Goal: Task Accomplishment & Management: Manage account settings

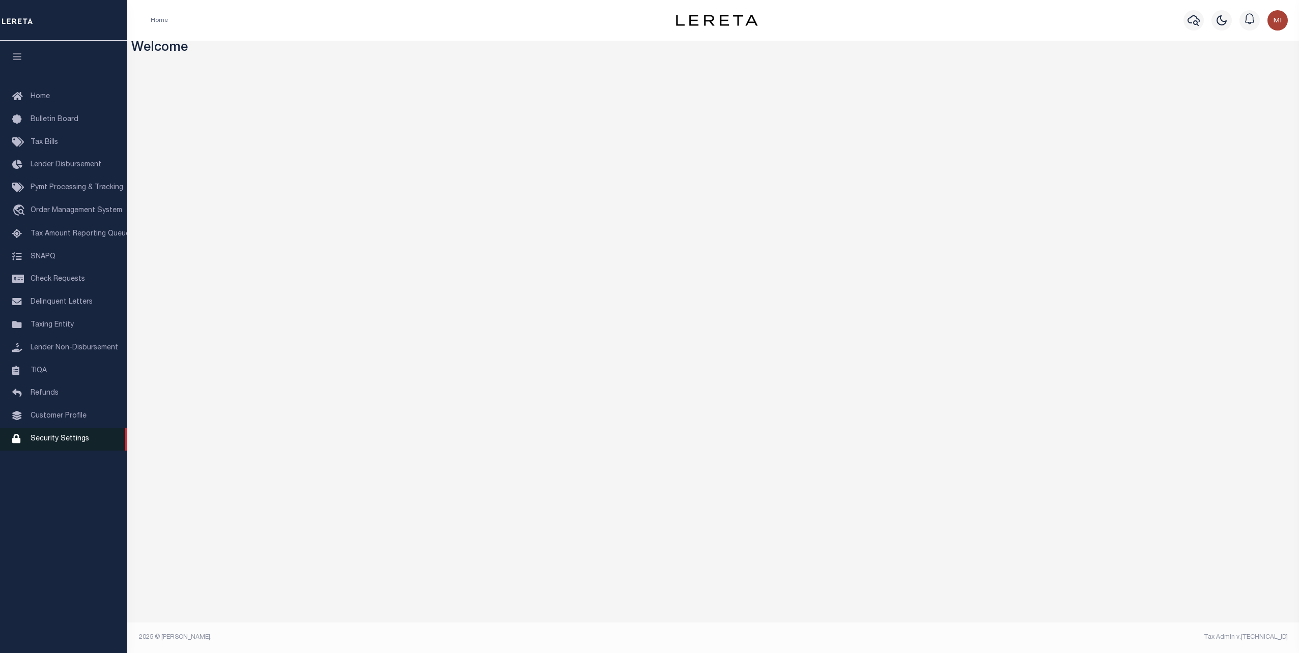
click at [44, 443] on span "Security Settings" at bounding box center [60, 439] width 59 height 7
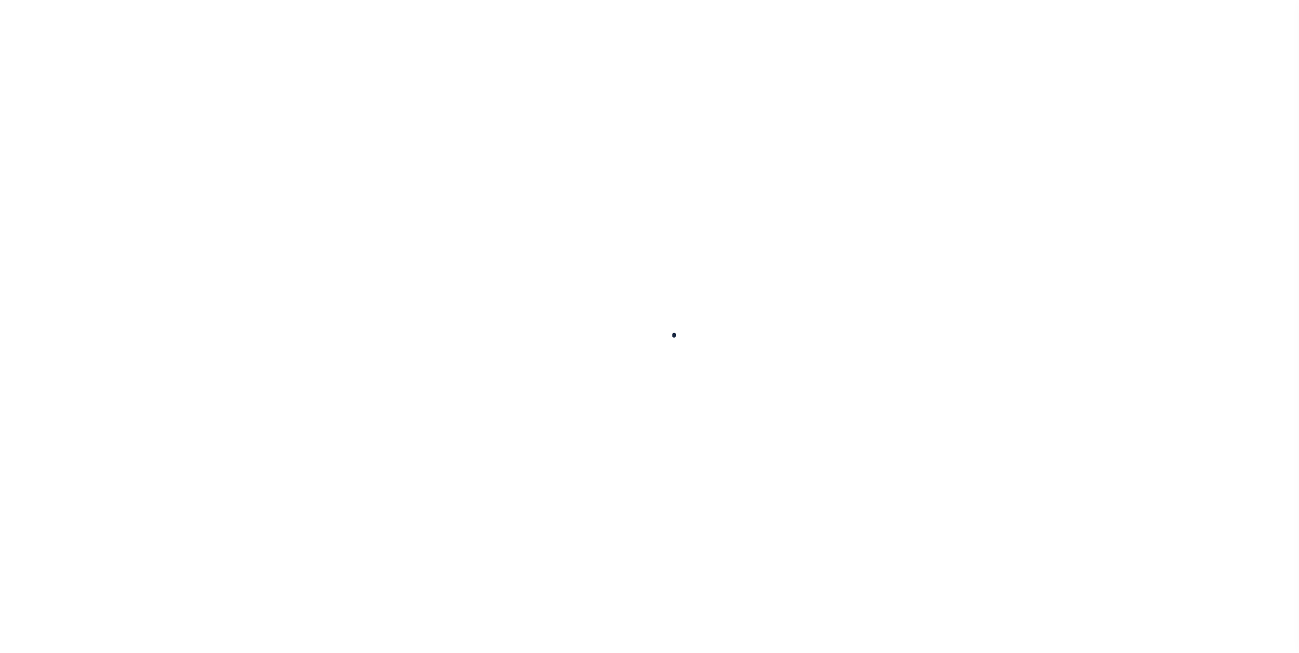
select select "100"
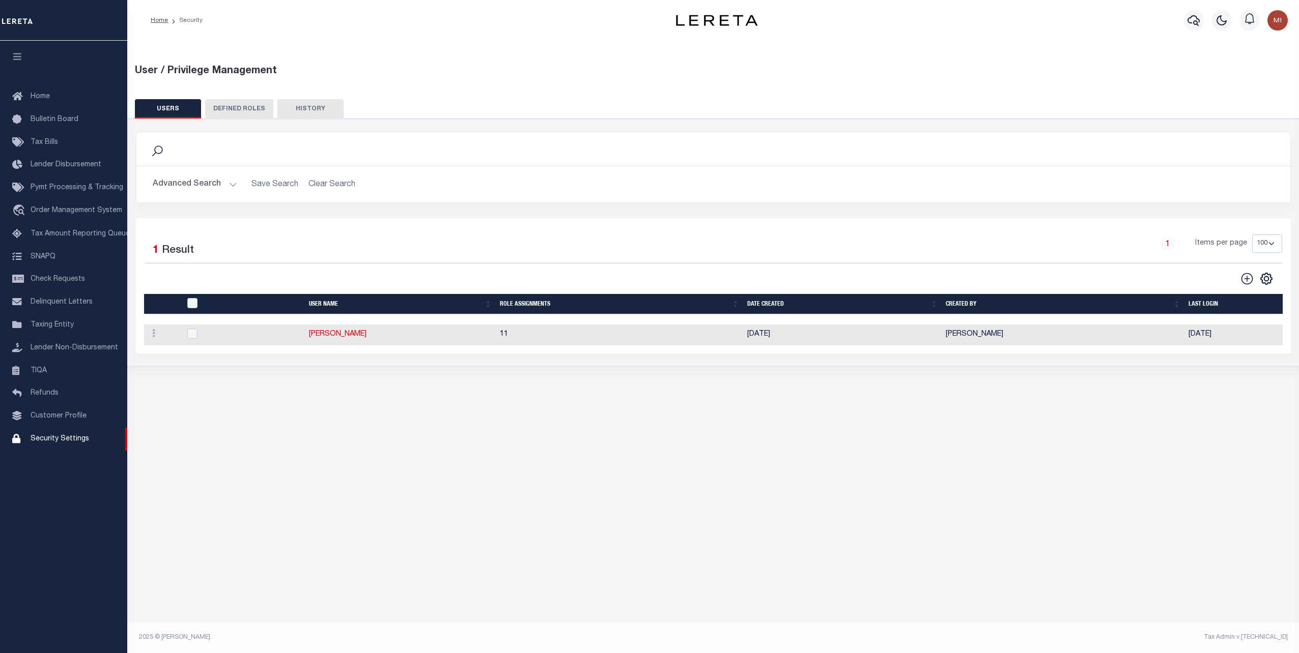
click at [204, 189] on button "Advanced Search" at bounding box center [195, 185] width 84 height 20
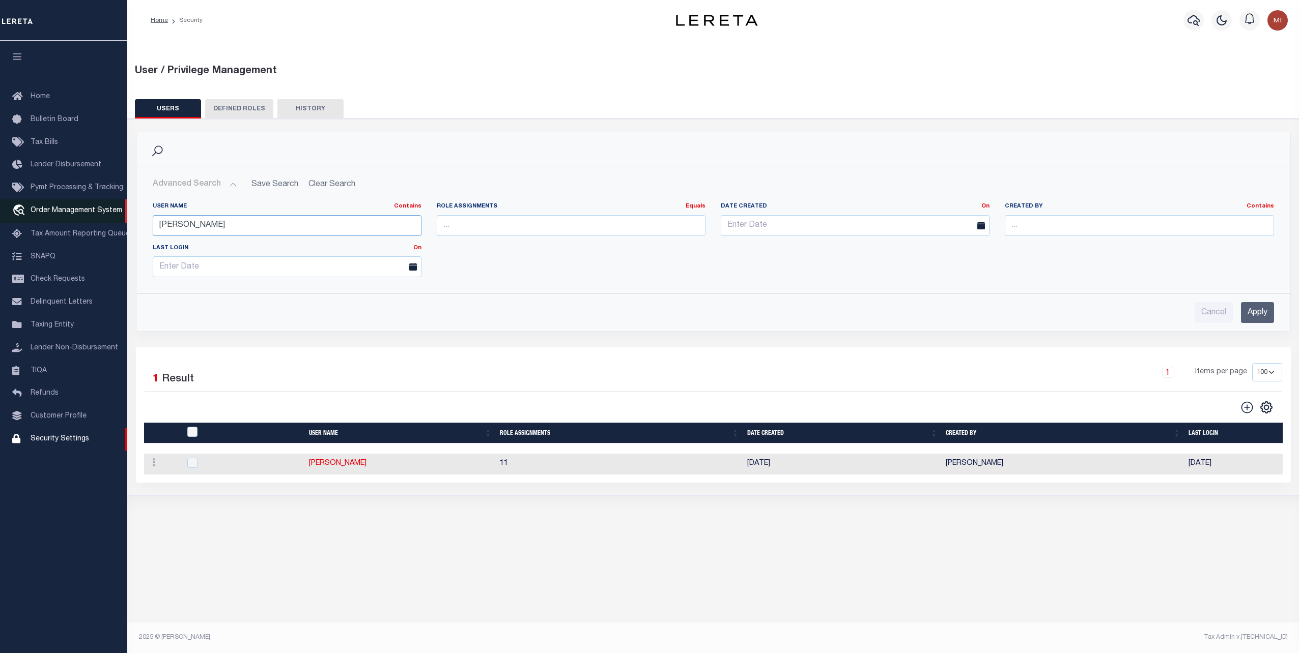
drag, startPoint x: 238, startPoint y: 227, endPoint x: 126, endPoint y: 223, distance: 112.5
click at [126, 223] on div "Home Security" at bounding box center [649, 314] width 1299 height 629
type input "gerardo"
click at [1244, 310] on input "Apply" at bounding box center [1257, 312] width 33 height 21
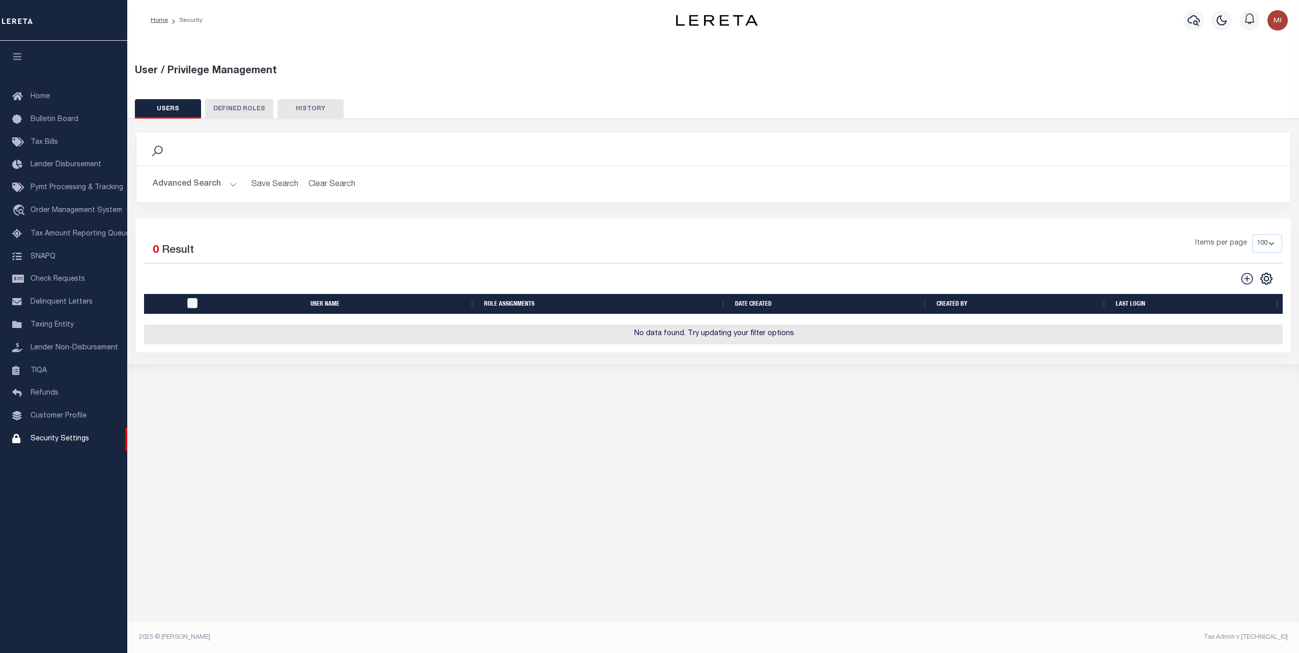
click at [219, 180] on button "Advanced Search" at bounding box center [195, 185] width 84 height 20
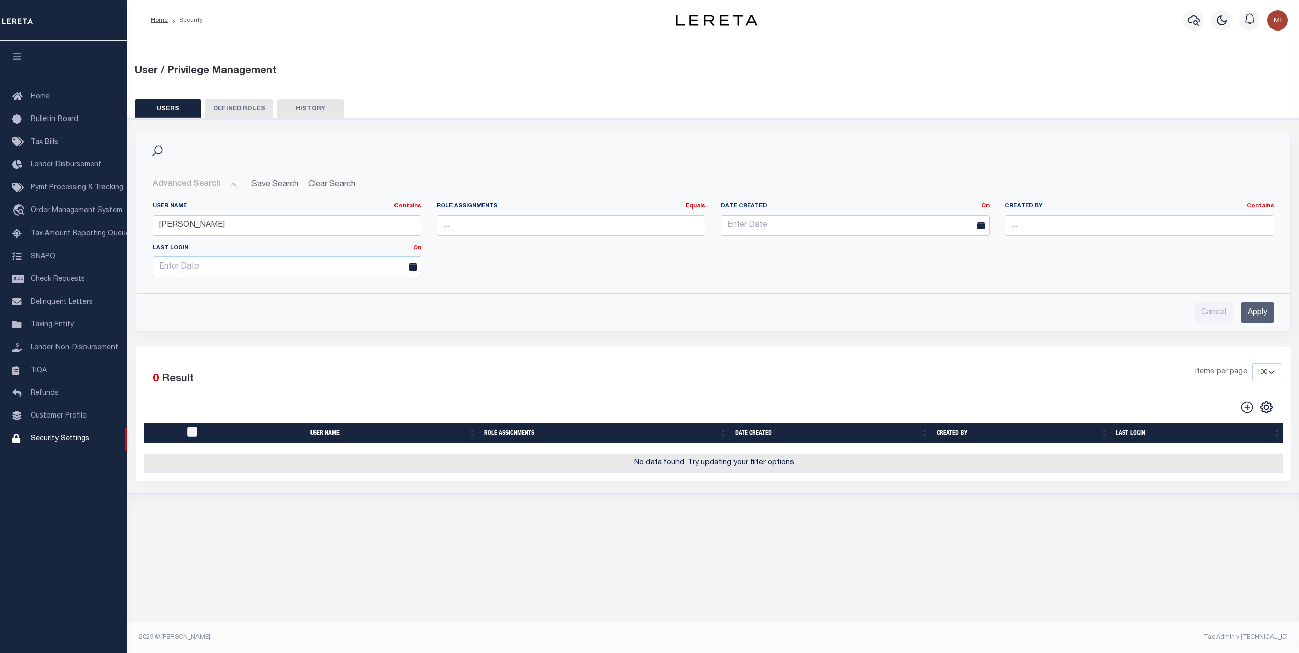
click at [228, 183] on button "Advanced Search" at bounding box center [195, 185] width 84 height 20
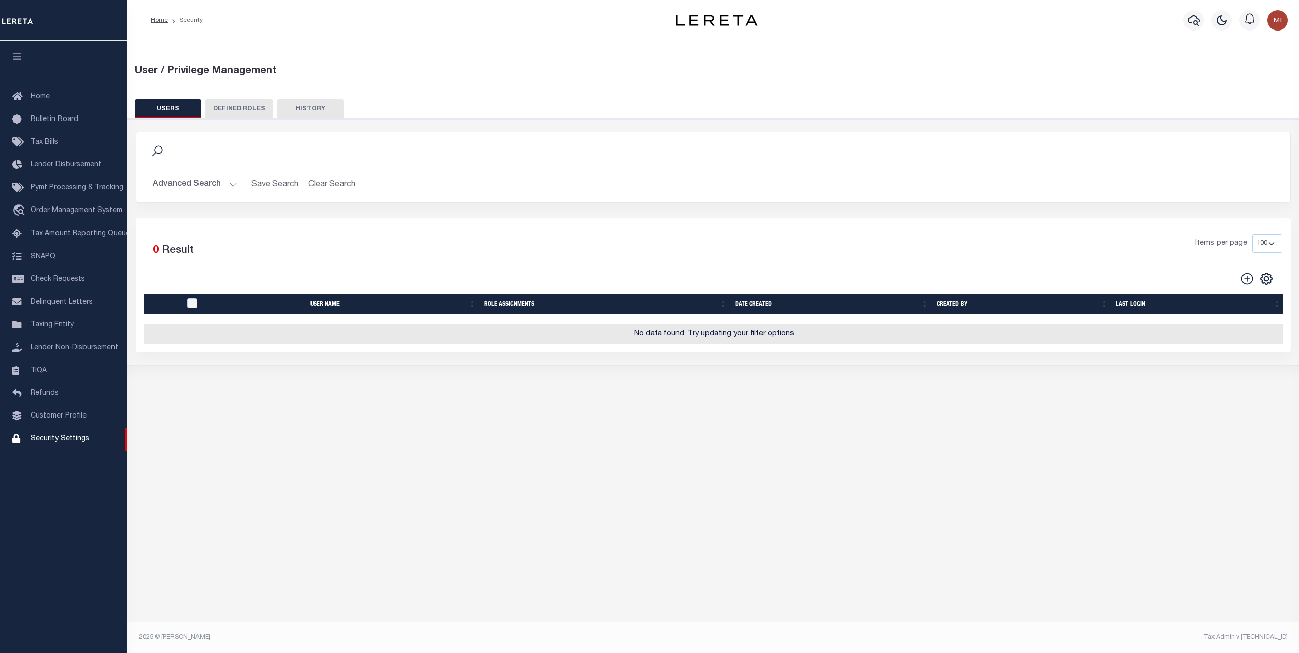
click at [228, 183] on button "Advanced Search" at bounding box center [195, 185] width 84 height 20
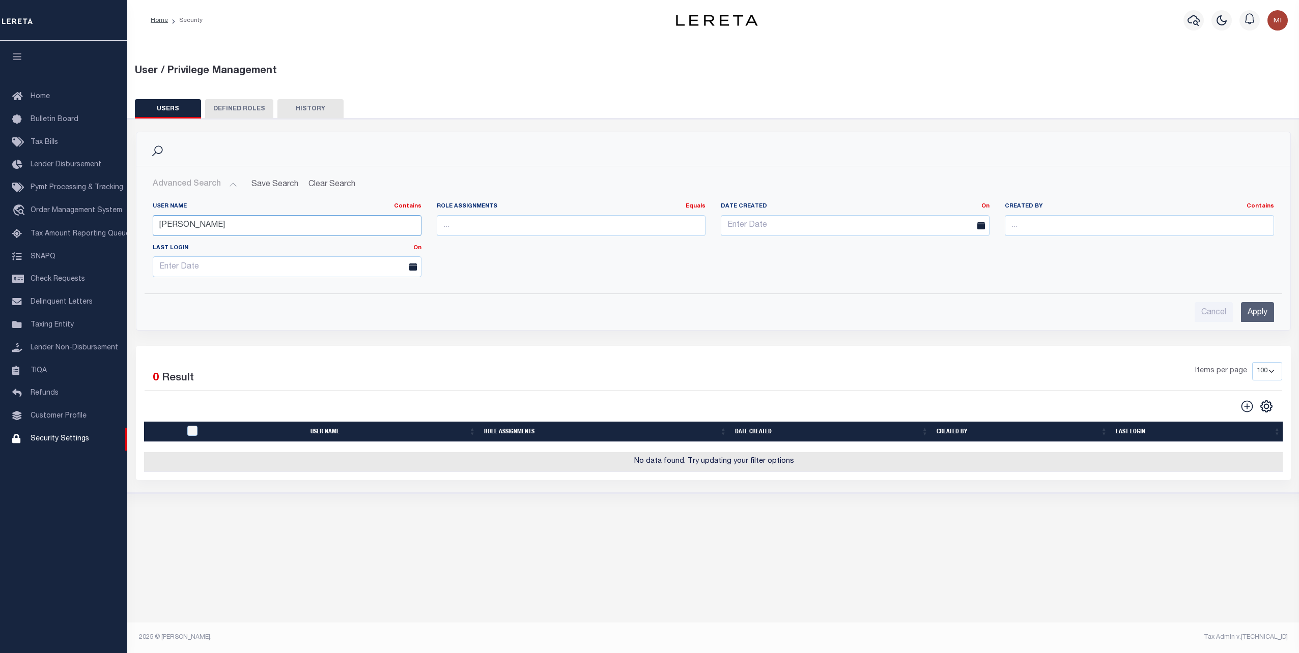
click at [191, 224] on input "gerardo" at bounding box center [287, 225] width 269 height 21
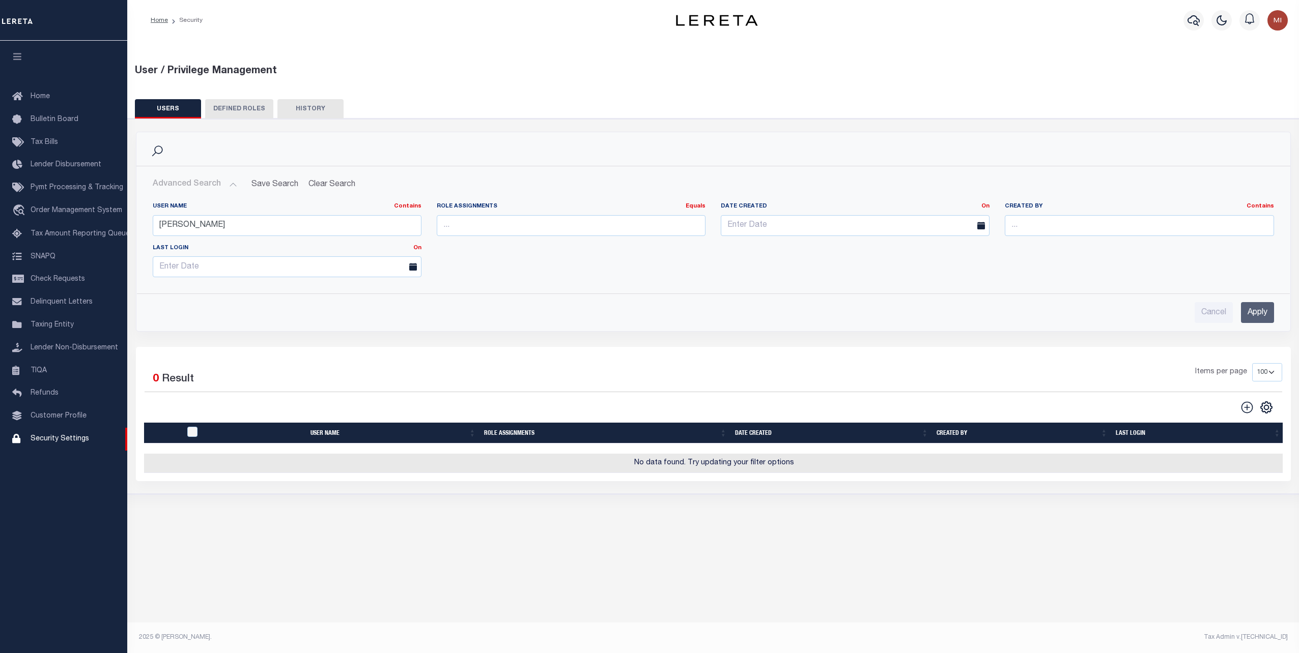
click at [239, 110] on button "DEFINED ROLES" at bounding box center [239, 108] width 68 height 19
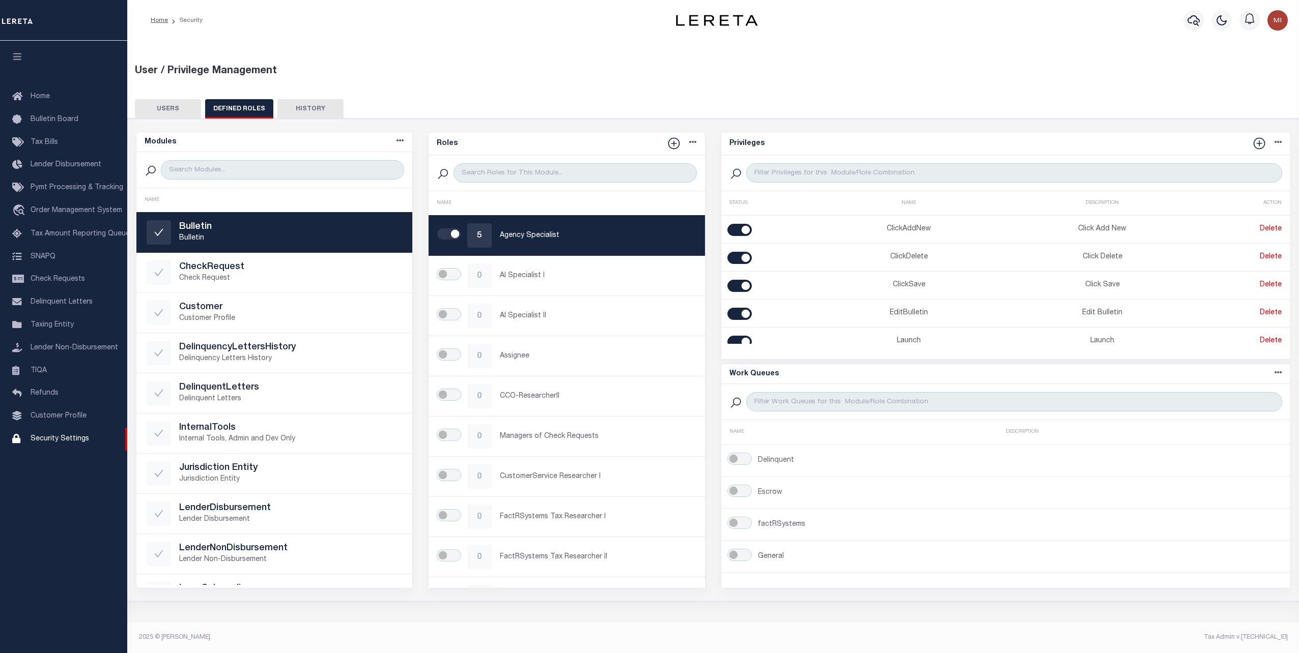
click at [169, 108] on button "USERS" at bounding box center [168, 108] width 66 height 19
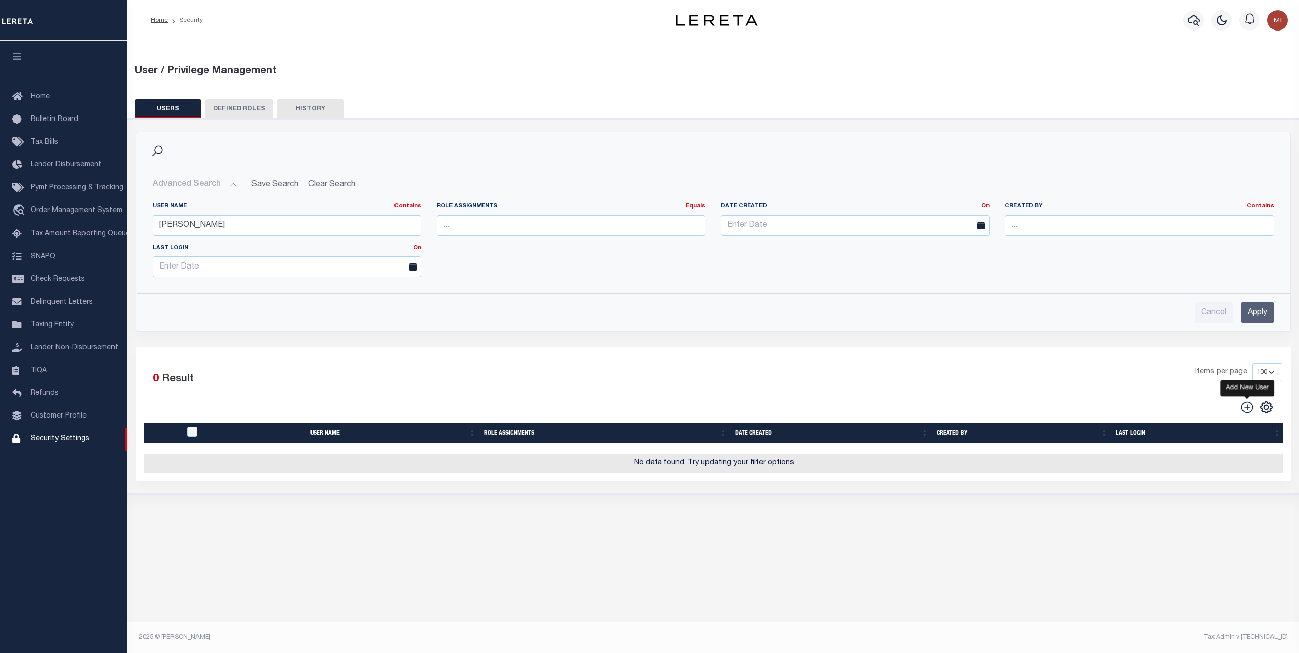
click at [1252, 403] on icon "" at bounding box center [1246, 407] width 13 height 13
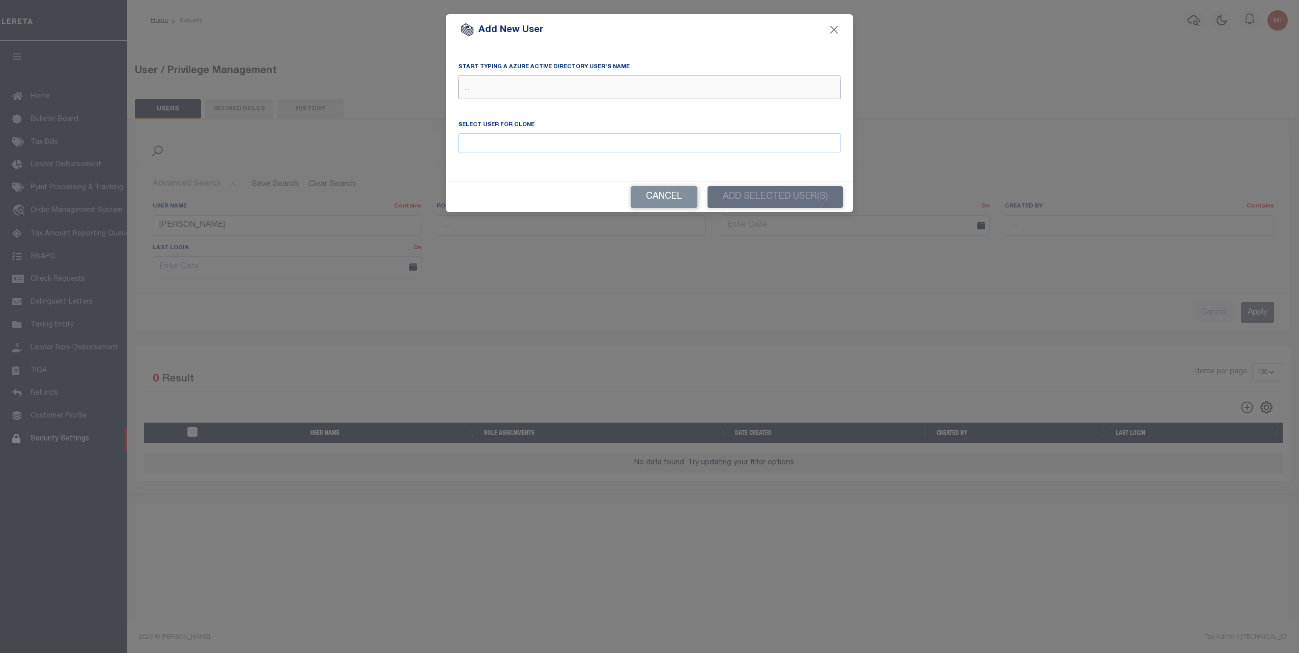
click at [521, 90] on input "text" at bounding box center [649, 89] width 383 height 19
type input "gerardo"
click at [552, 105] on div "Gerardo Herrera (Gerardo.Herrera@accumatch.com)" at bounding box center [650, 108] width 382 height 16
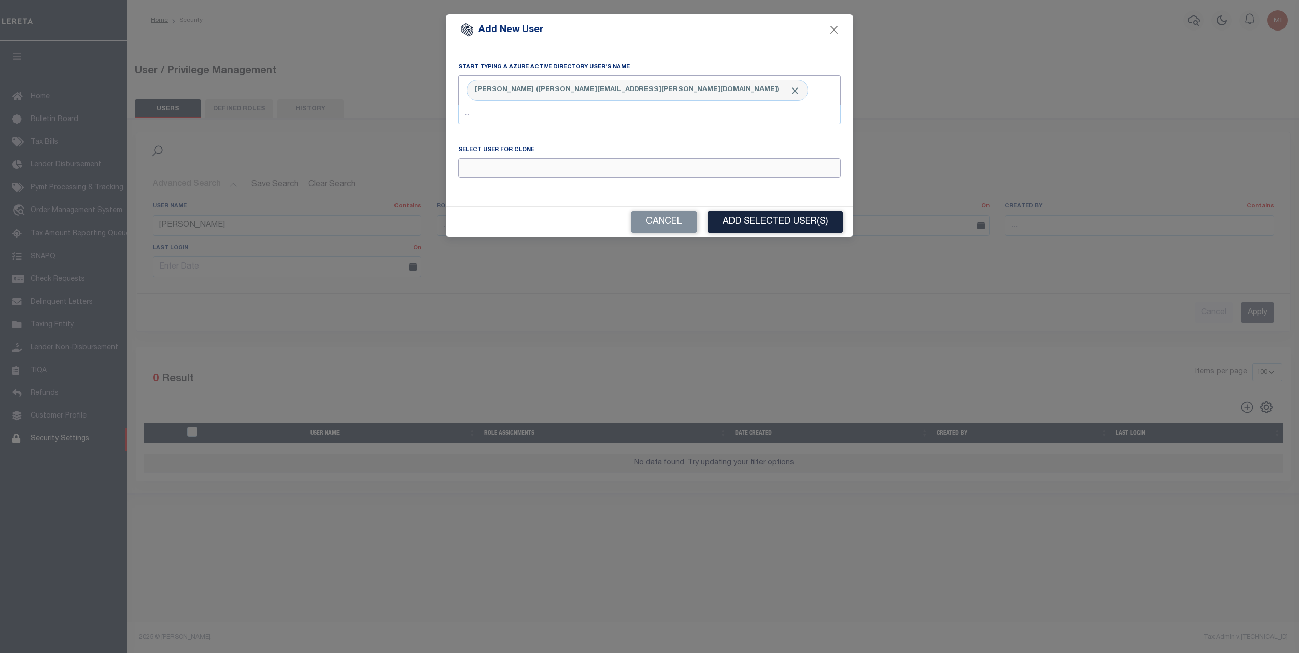
click at [521, 170] on input "Email" at bounding box center [649, 168] width 383 height 20
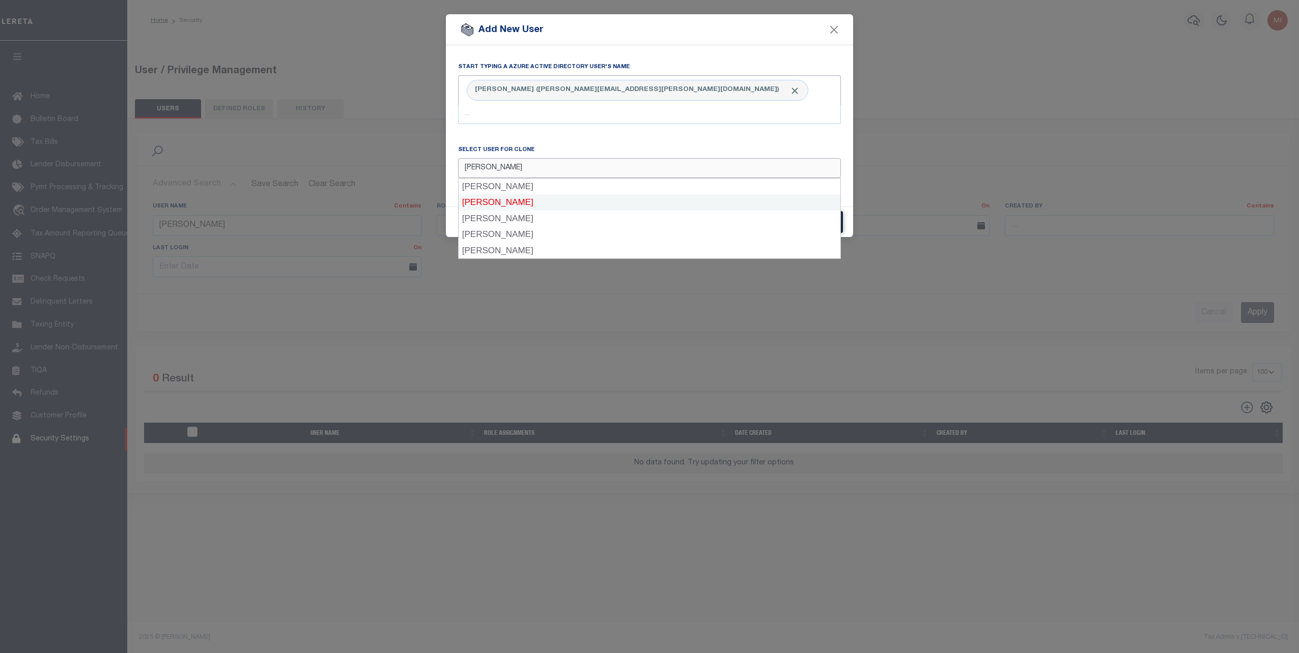
click at [515, 198] on div "Michael Garduno" at bounding box center [650, 202] width 382 height 16
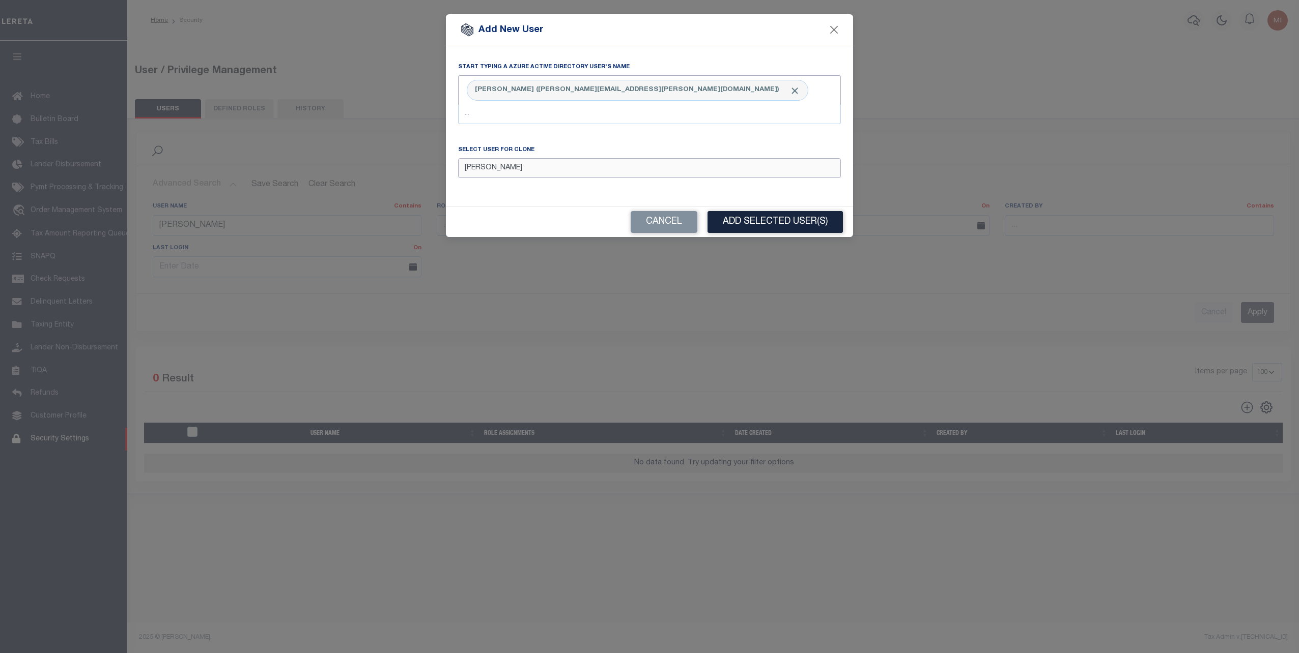
drag, startPoint x: 528, startPoint y: 168, endPoint x: 408, endPoint y: 166, distance: 120.1
click at [408, 166] on form "Add New User Start typing a Azure Active Directory user's name Gerardo Herrera …" at bounding box center [649, 125] width 1299 height 223
type input "A"
click at [423, 167] on form "Add New User Start typing a Azure Active Directory user's name Gerardo Herrera …" at bounding box center [649, 125] width 1299 height 223
drag, startPoint x: 512, startPoint y: 169, endPoint x: 334, endPoint y: 155, distance: 178.1
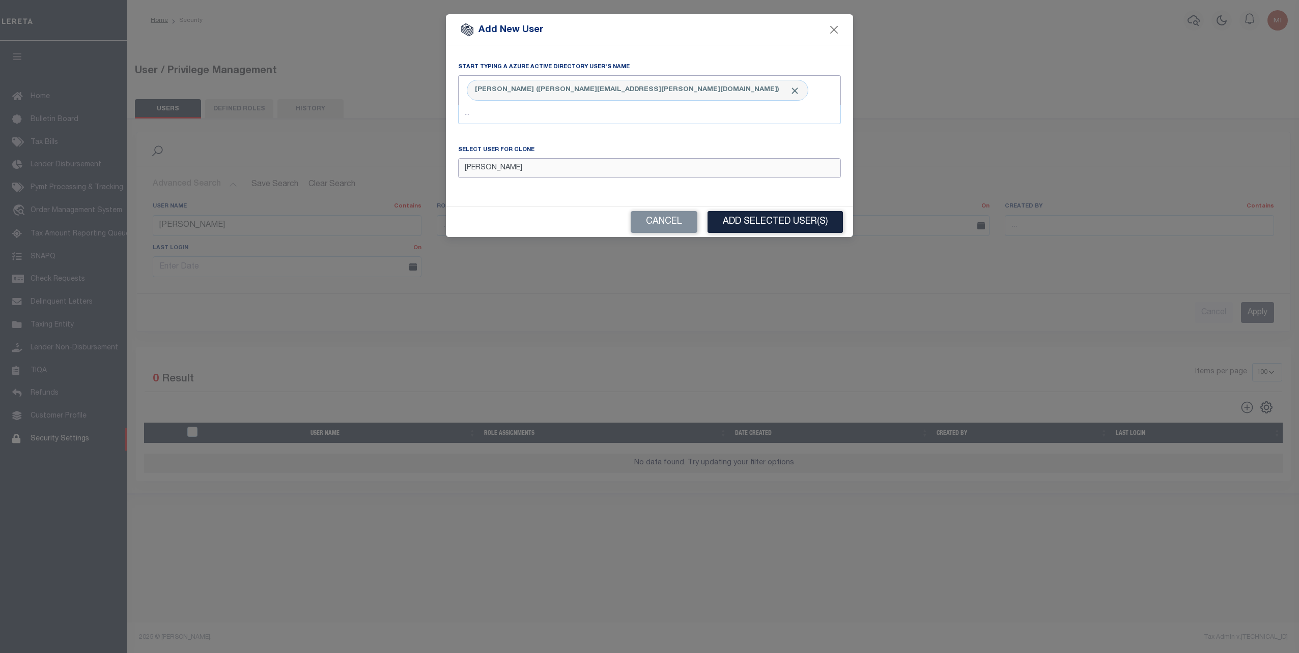
click at [334, 155] on form "Add New User Start typing a Azure Active Directory user's name Gerardo Herrera …" at bounding box center [649, 125] width 1299 height 223
drag, startPoint x: 508, startPoint y: 172, endPoint x: 444, endPoint y: 170, distance: 64.2
click at [444, 170] on form "Add New User Start typing a Azure Active Directory user's name Gerardo Herrera …" at bounding box center [649, 125] width 1299 height 223
type input "A"
type input "L"
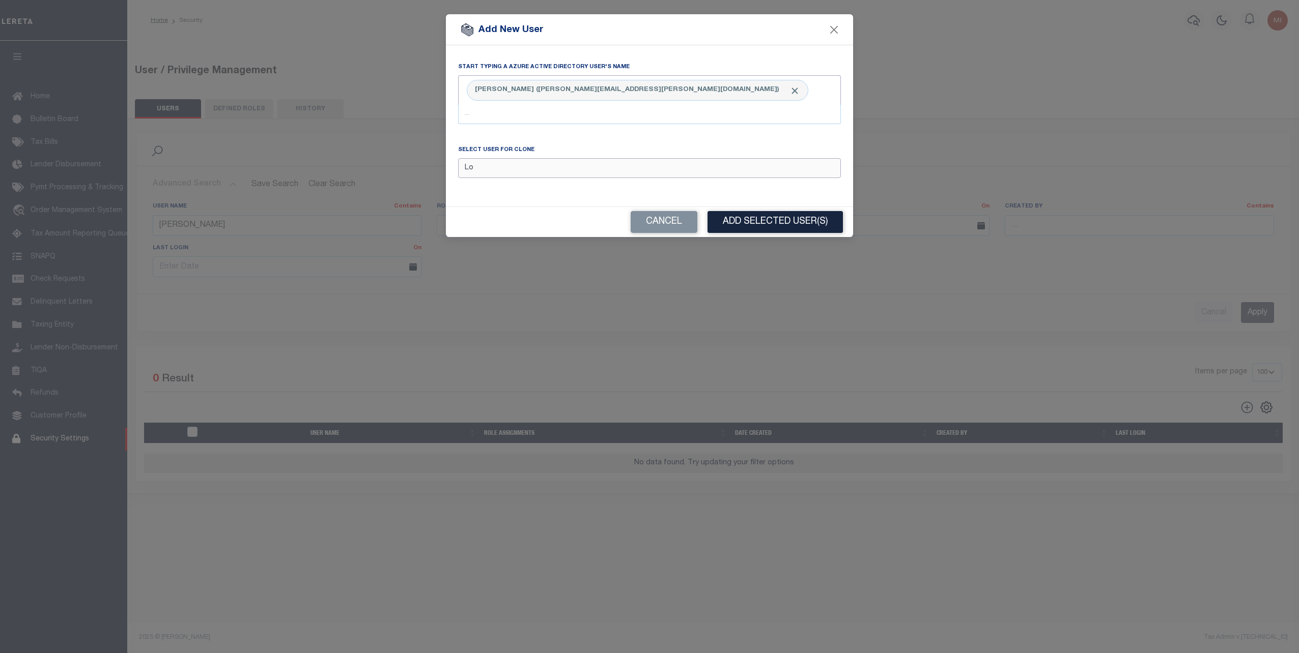
type input "L"
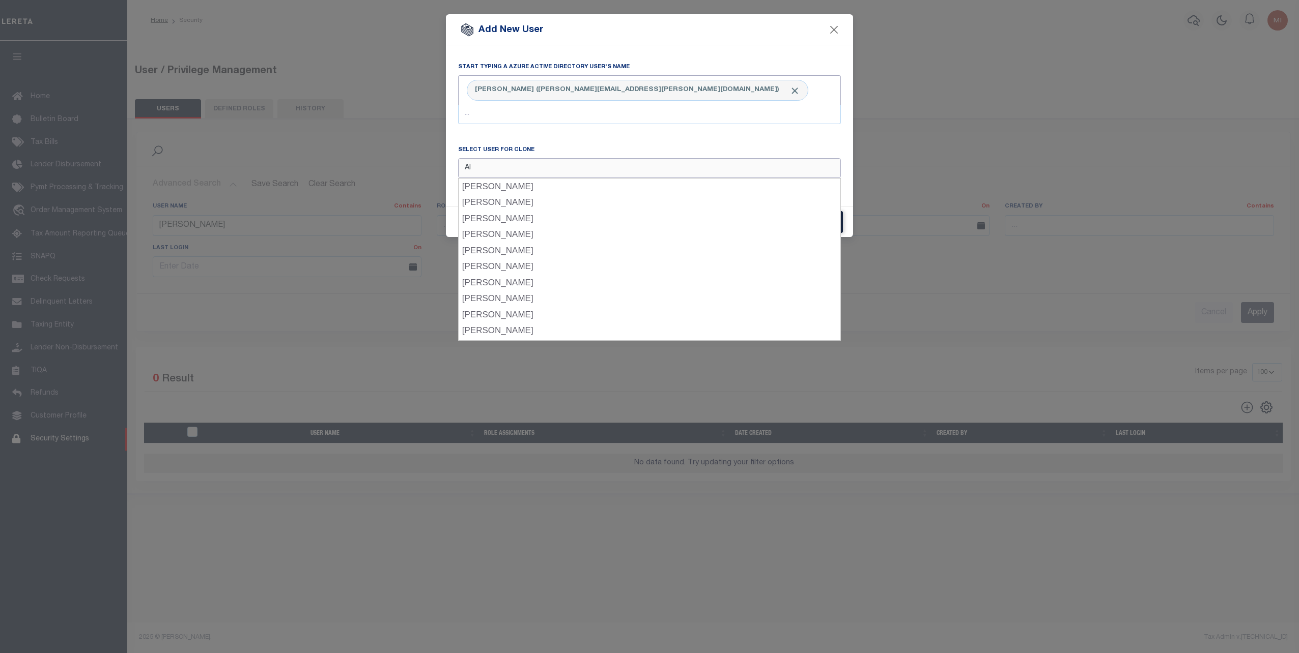
type input "A"
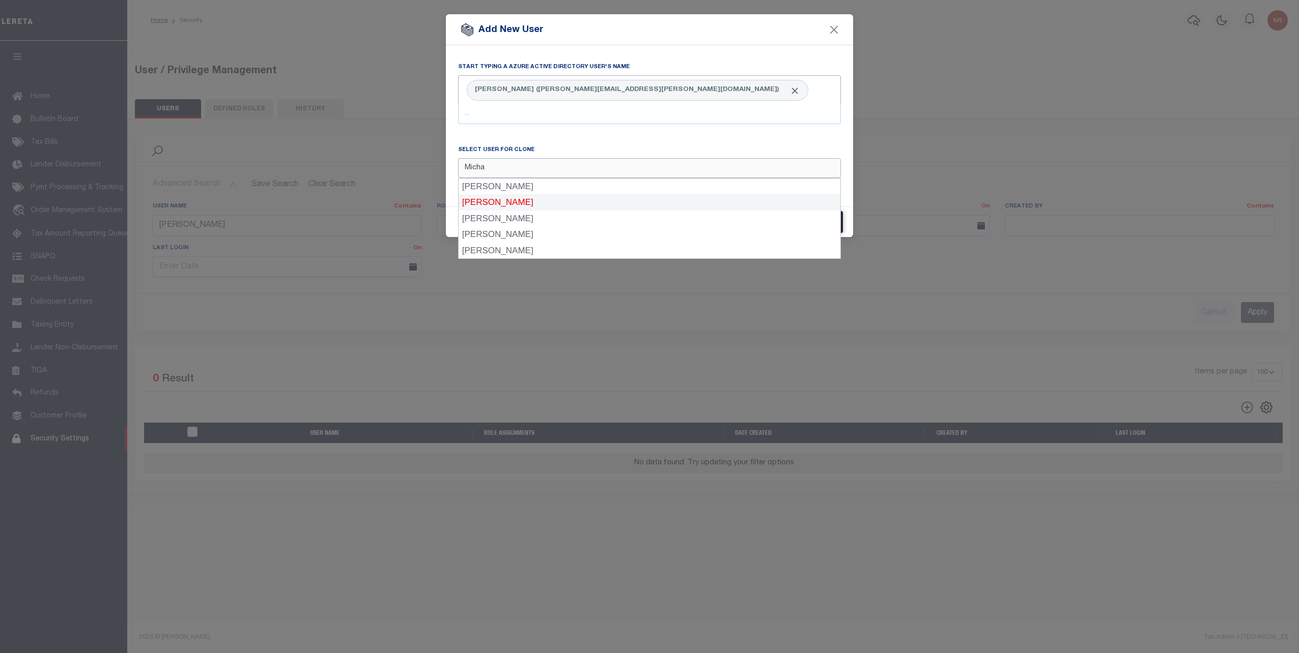
click at [527, 204] on div "Michael Garduno" at bounding box center [650, 202] width 382 height 16
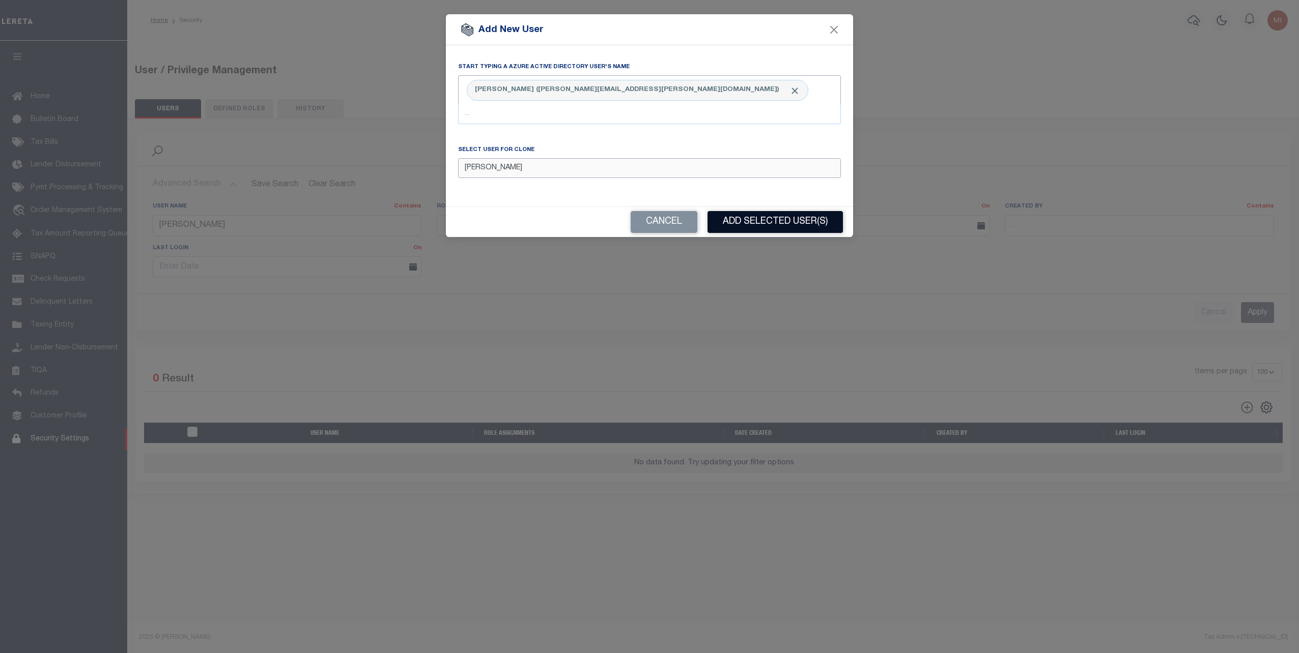
type input "Michael Garduno"
click at [755, 225] on button "Add Selected User(s)" at bounding box center [774, 222] width 135 height 22
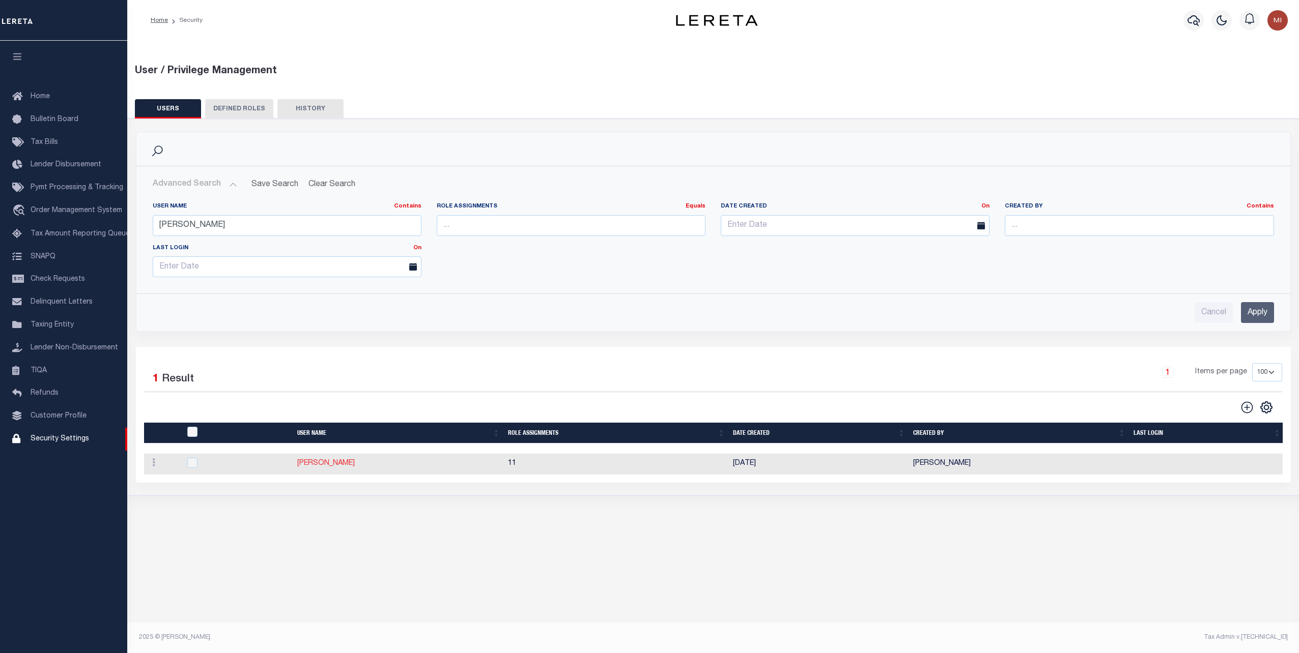
click at [331, 460] on link "Gerardo Herrera" at bounding box center [326, 463] width 58 height 7
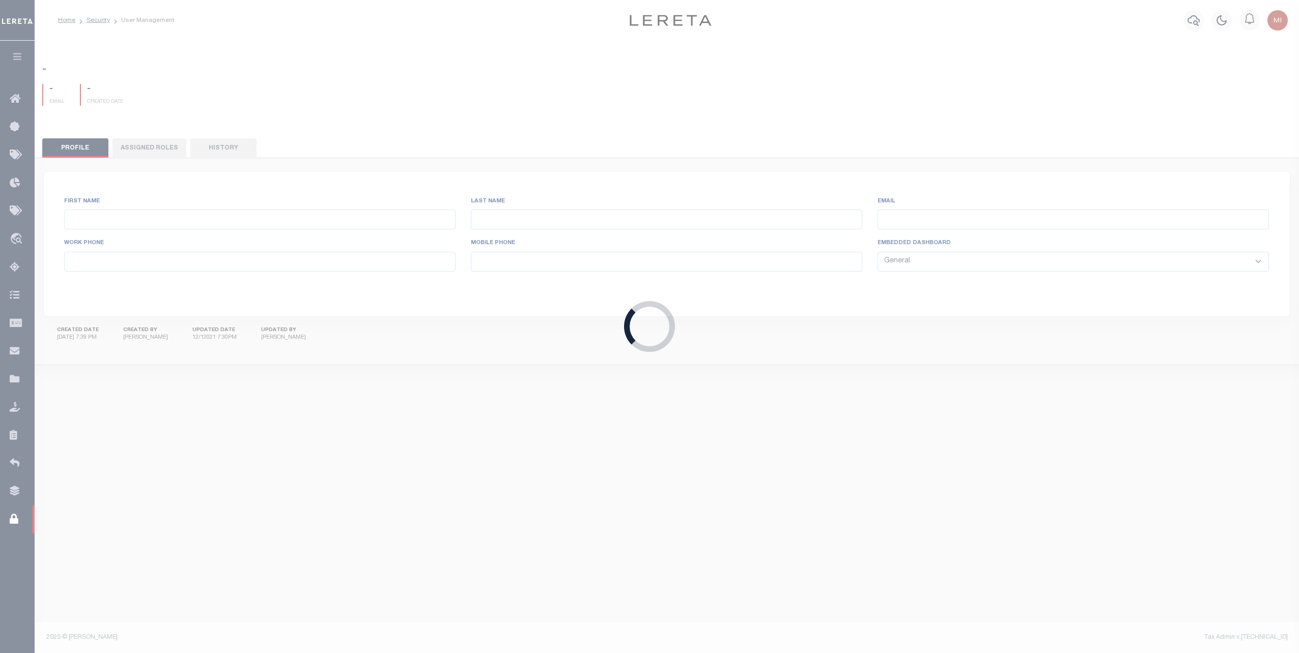
type input "Gerardo"
type input "Herrera"
type input "Gerardo.Herrera@accumatch.com"
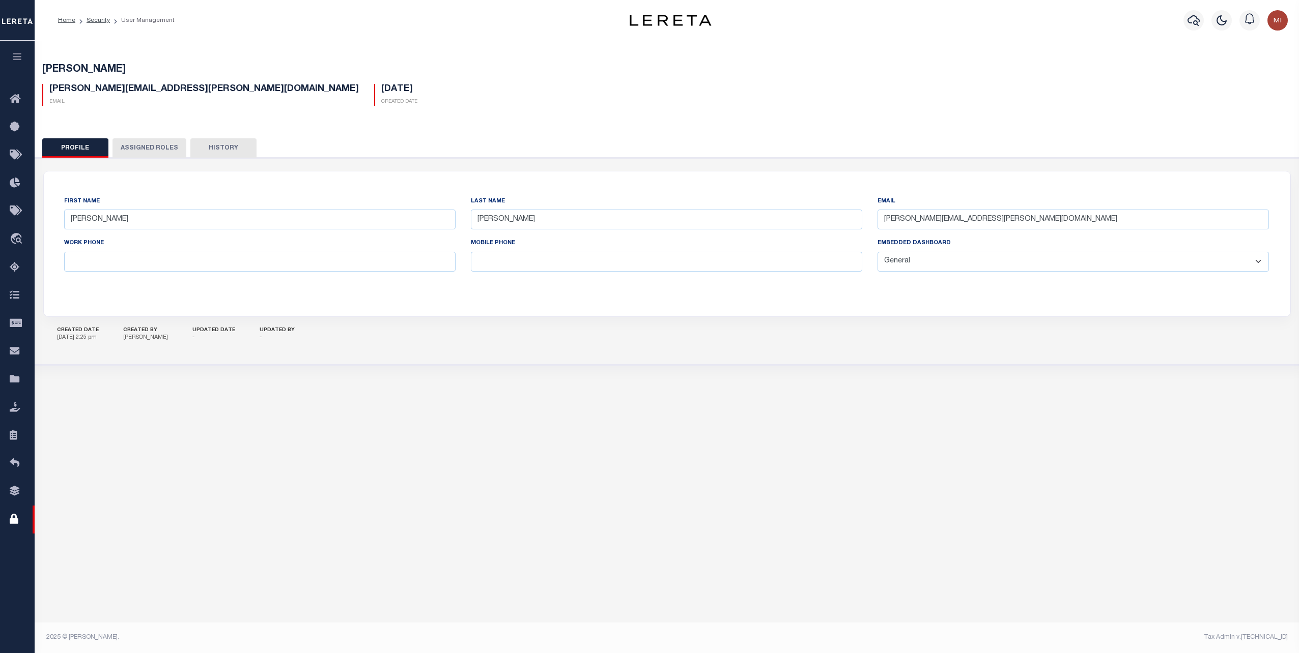
click at [142, 147] on button "Assigned Roles" at bounding box center [149, 147] width 74 height 19
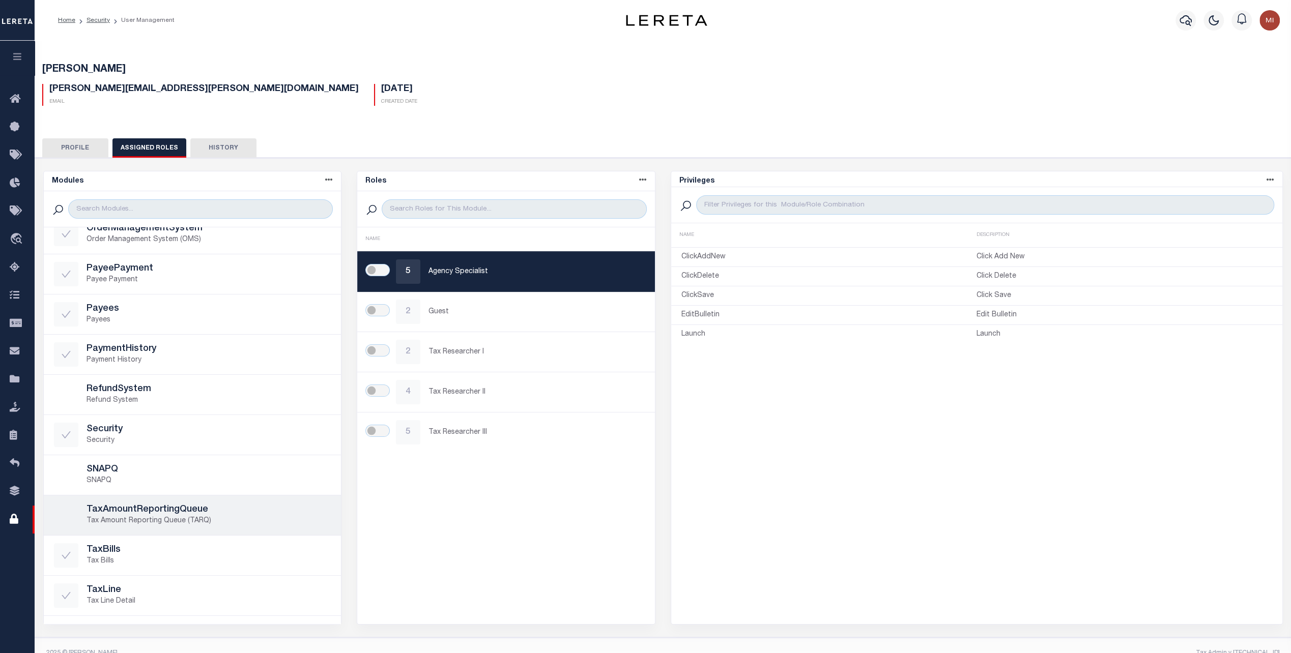
scroll to position [507, 0]
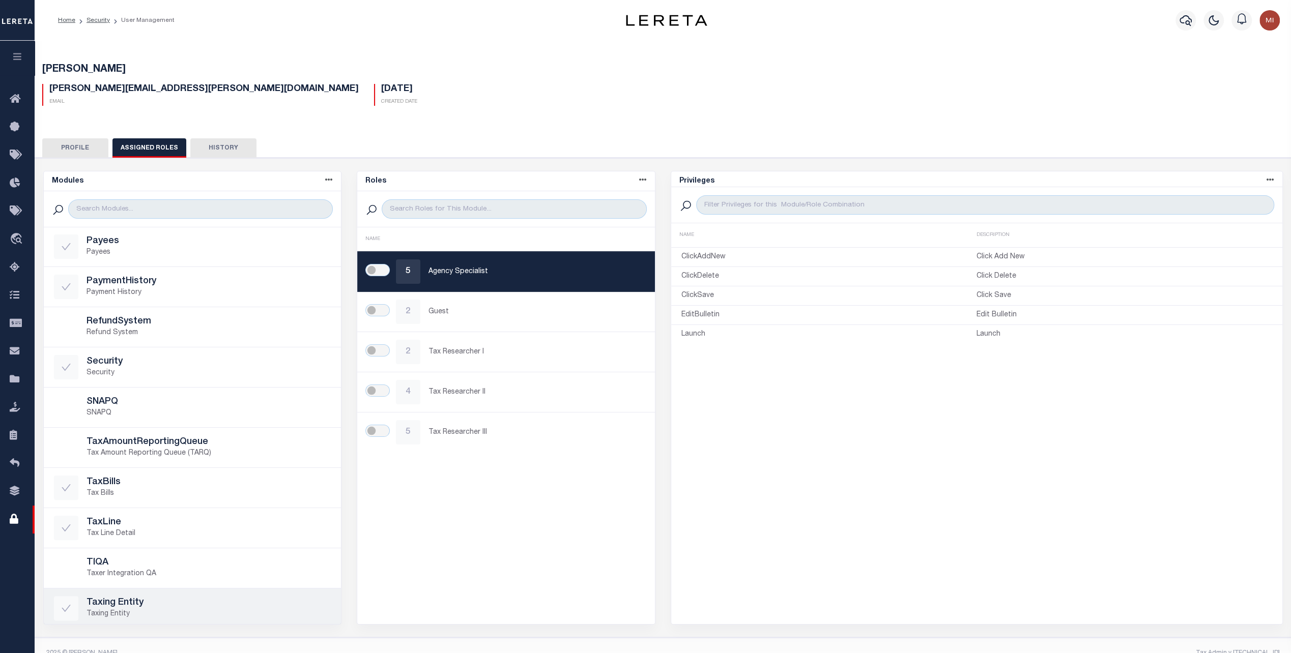
click at [148, 599] on h5 "Taxing Entity" at bounding box center [209, 603] width 245 height 11
